Goal: Navigation & Orientation: Find specific page/section

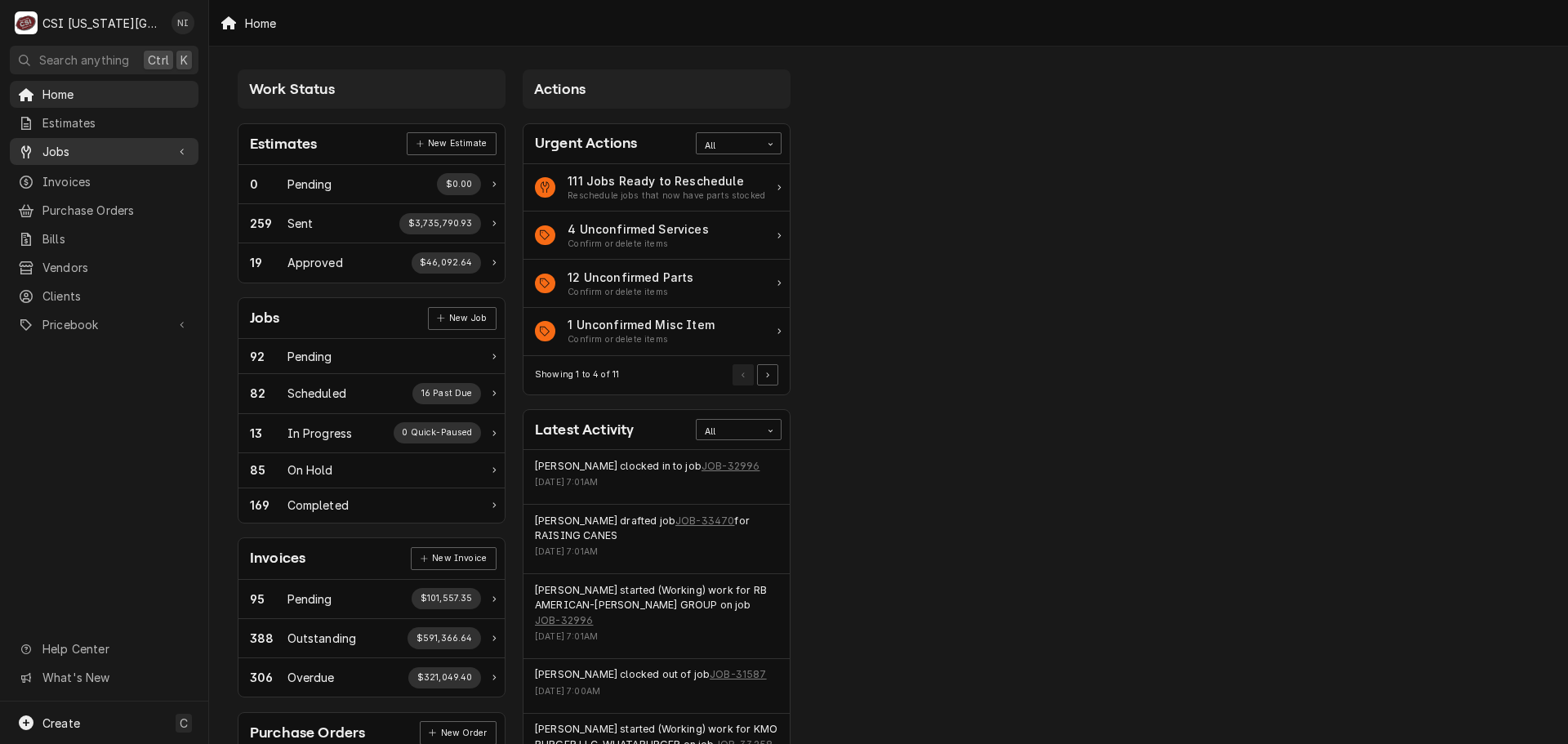
click at [109, 142] on div "Jobs" at bounding box center [104, 151] width 182 height 20
click at [95, 177] on span "Jobs" at bounding box center [116, 180] width 148 height 18
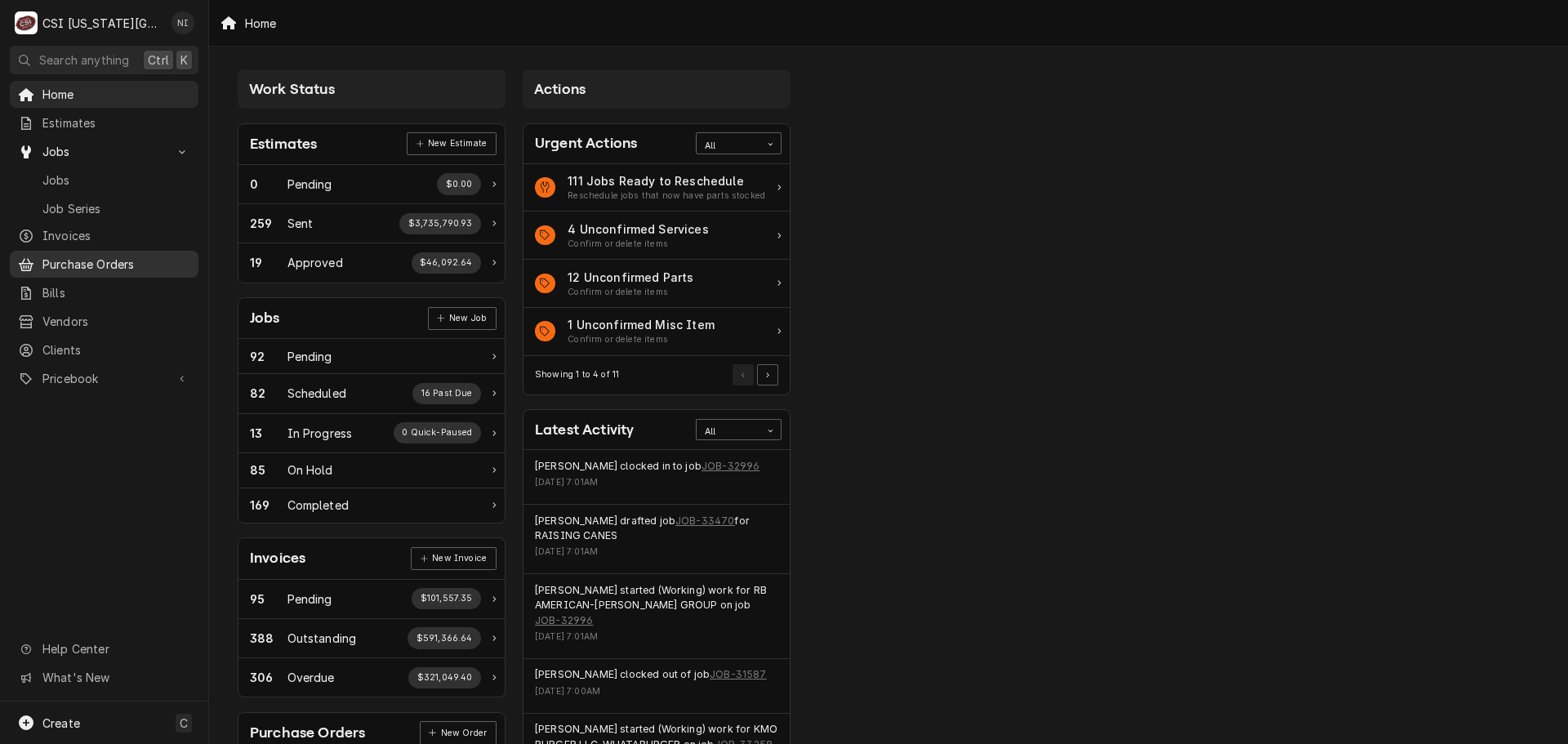
click at [98, 256] on span "Purchase Orders" at bounding box center [116, 265] width 148 height 18
click at [95, 370] on span "Pricebook" at bounding box center [104, 379] width 123 height 18
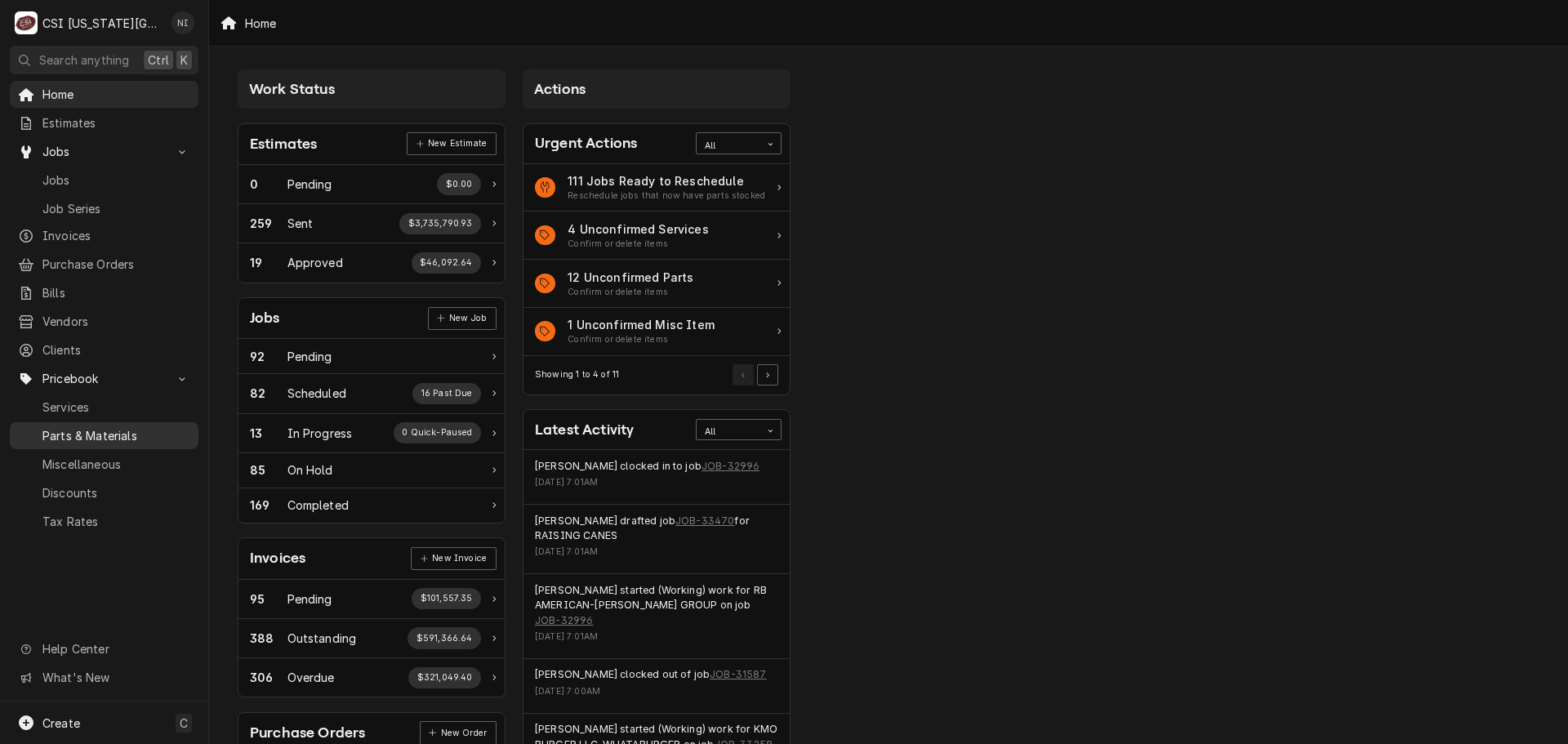
click at [98, 427] on span "Parts & Materials" at bounding box center [116, 436] width 148 height 18
